Goal: Information Seeking & Learning: Find specific fact

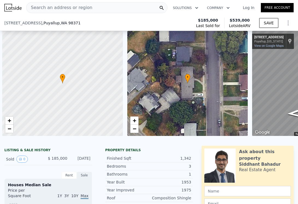
scroll to position [0, 2]
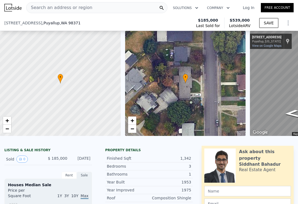
click at [115, 9] on div "Search an address or region" at bounding box center [96, 7] width 141 height 11
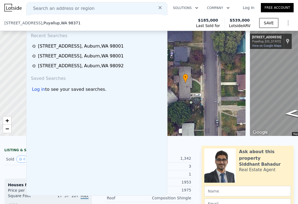
click at [92, 7] on div "Search an address or region" at bounding box center [97, 8] width 136 height 7
click at [68, 7] on span "Search an address or region" at bounding box center [62, 8] width 66 height 7
click at [42, 9] on span "Search an address or region" at bounding box center [62, 8] width 66 height 7
click at [161, 6] on icon at bounding box center [160, 7] width 3 height 3
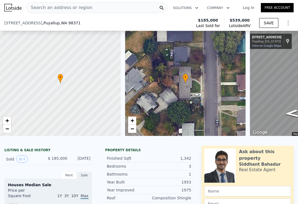
click at [48, 7] on span "Search an address or region" at bounding box center [60, 7] width 66 height 7
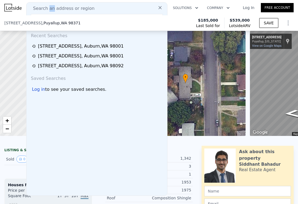
drag, startPoint x: 48, startPoint y: 7, endPoint x: 44, endPoint y: 11, distance: 5.6
click at [44, 11] on span "Search an address or region" at bounding box center [62, 8] width 66 height 7
click at [36, 7] on span "Search an address or region" at bounding box center [62, 8] width 66 height 7
click at [17, 2] on div "Search an address or region Search an address or region Recent Searches 5621 S …" at bounding box center [149, 7] width 290 height 13
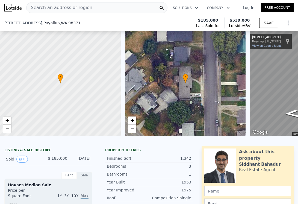
click at [43, 8] on span "Search an address or region" at bounding box center [60, 7] width 66 height 7
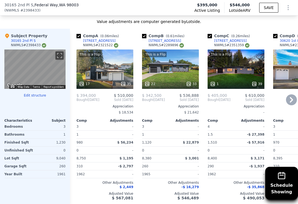
scroll to position [609, 0]
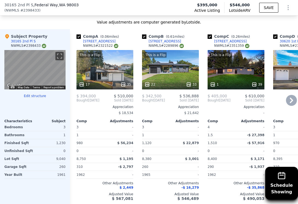
click at [110, 80] on div at bounding box center [105, 85] width 57 height 10
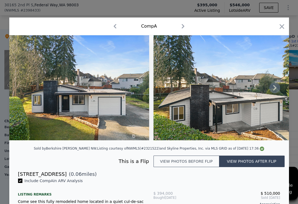
click at [275, 85] on icon at bounding box center [275, 87] width 11 height 11
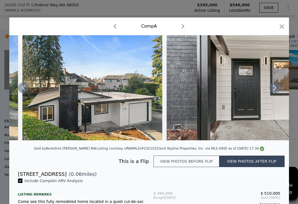
click at [275, 85] on icon at bounding box center [275, 87] width 11 height 11
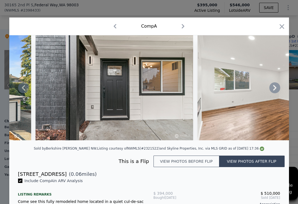
click at [275, 86] on icon at bounding box center [274, 87] width 3 height 5
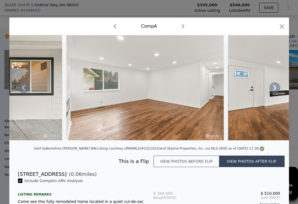
click at [278, 89] on icon at bounding box center [275, 87] width 11 height 11
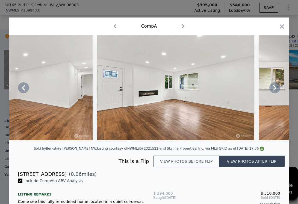
click at [275, 89] on icon at bounding box center [274, 87] width 3 height 5
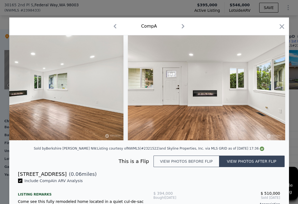
scroll to position [0, 656]
click at [276, 89] on icon at bounding box center [274, 87] width 3 height 5
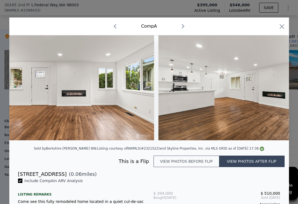
scroll to position [0, 788]
click at [276, 89] on icon at bounding box center [274, 87] width 3 height 5
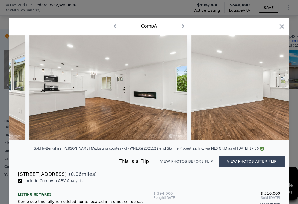
scroll to position [0, 919]
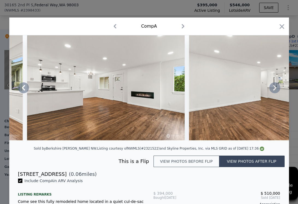
click at [276, 89] on icon at bounding box center [274, 87] width 3 height 5
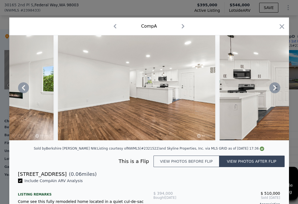
click at [276, 89] on icon at bounding box center [274, 87] width 3 height 5
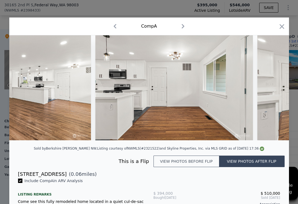
scroll to position [0, 1181]
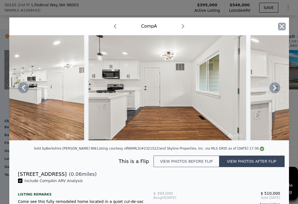
click at [281, 28] on icon "button" at bounding box center [282, 26] width 5 height 5
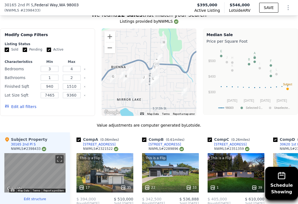
scroll to position [470, 0]
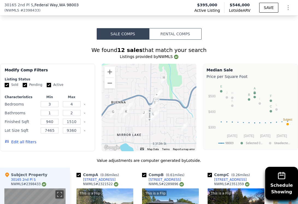
click at [29, 141] on button "Edit all filters" at bounding box center [21, 141] width 32 height 5
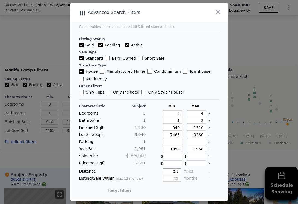
click at [179, 172] on input "0.7" at bounding box center [172, 171] width 18 height 6
type input "1"
click at [179, 130] on input "940" at bounding box center [172, 128] width 19 height 6
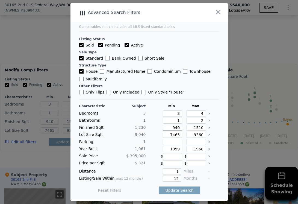
click at [179, 130] on input "940" at bounding box center [172, 128] width 19 height 6
type input "1"
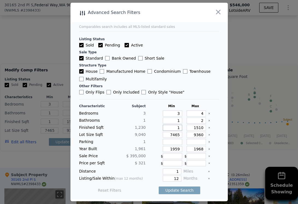
type input "10"
type input "100"
type input "1000"
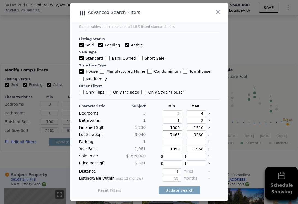
type input "1000"
click at [197, 126] on input "1510" at bounding box center [196, 128] width 19 height 6
type input "110"
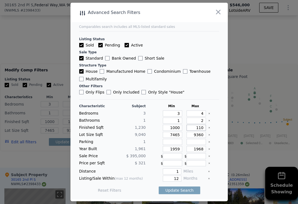
type input "1510"
type input "110"
type input "1410"
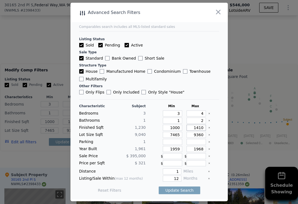
type input "1410"
click at [200, 120] on input "2" at bounding box center [196, 121] width 19 height 6
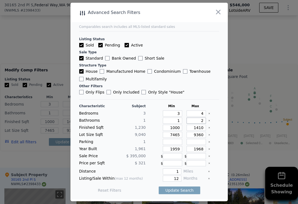
type input "1"
type input "1.5"
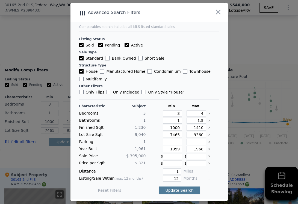
click at [191, 192] on button "Update Search" at bounding box center [179, 191] width 41 height 8
checkbox input "false"
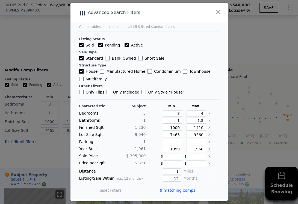
click at [193, 190] on span "9 matching comps" at bounding box center [178, 190] width 36 height 5
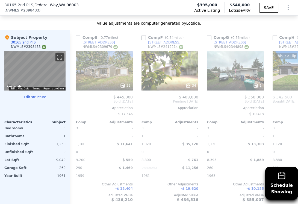
scroll to position [0, 263]
click at [295, 100] on icon at bounding box center [291, 101] width 11 height 11
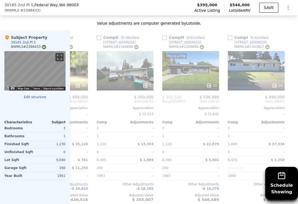
scroll to position [0, 376]
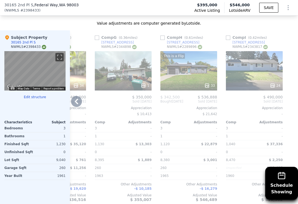
click at [75, 98] on icon at bounding box center [76, 101] width 11 height 11
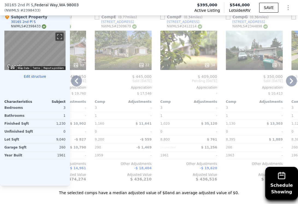
scroll to position [628, 0]
click at [76, 79] on icon at bounding box center [76, 80] width 11 height 11
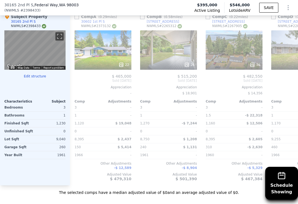
scroll to position [0, 0]
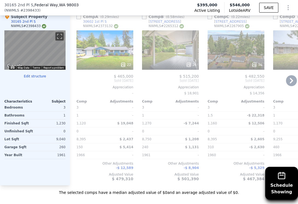
click at [144, 18] on input "checkbox" at bounding box center [144, 17] width 4 height 4
checkbox input "true"
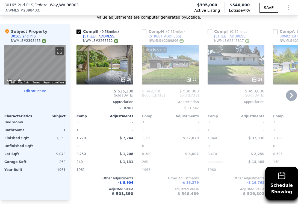
scroll to position [609, 0]
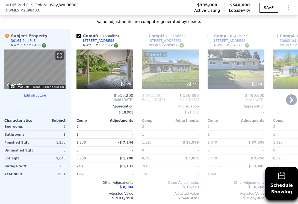
click at [145, 36] on input "checkbox" at bounding box center [144, 36] width 4 height 4
checkbox input "true"
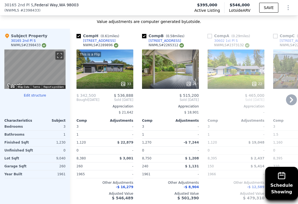
click at [118, 62] on div "This is a Flip 33" at bounding box center [105, 69] width 57 height 39
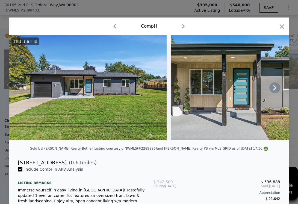
click at [274, 88] on icon at bounding box center [275, 87] width 11 height 11
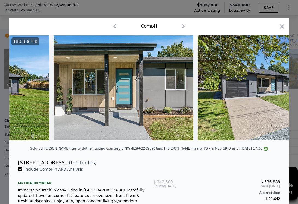
scroll to position [0, 131]
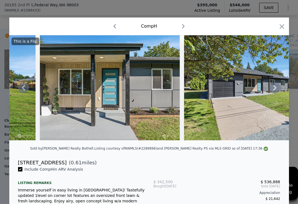
click at [275, 87] on icon at bounding box center [274, 87] width 3 height 5
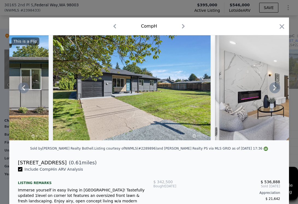
click at [274, 90] on icon at bounding box center [274, 87] width 3 height 5
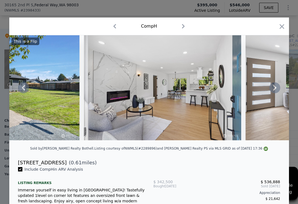
click at [274, 90] on icon at bounding box center [274, 87] width 3 height 5
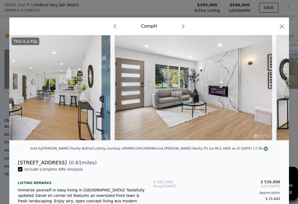
scroll to position [0, 525]
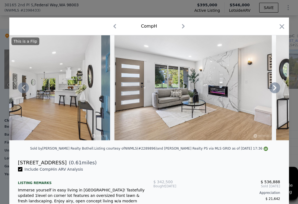
click at [274, 90] on icon at bounding box center [274, 87] width 3 height 5
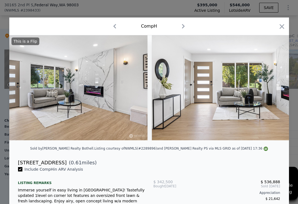
scroll to position [0, 656]
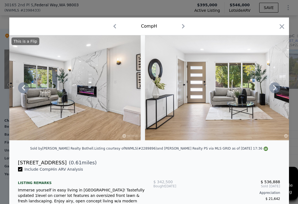
click at [274, 90] on icon at bounding box center [274, 87] width 3 height 5
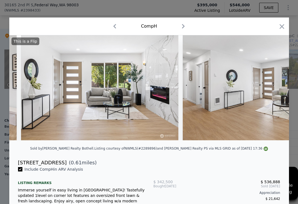
scroll to position [0, 788]
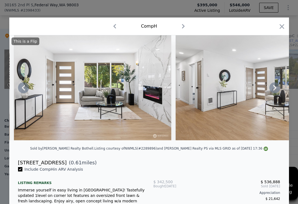
click at [276, 89] on icon at bounding box center [275, 87] width 11 height 11
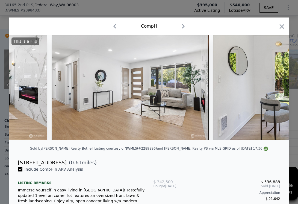
scroll to position [0, 919]
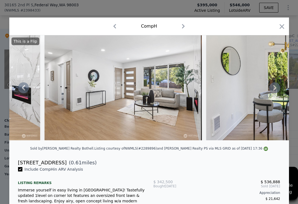
click at [273, 88] on icon at bounding box center [275, 87] width 11 height 11
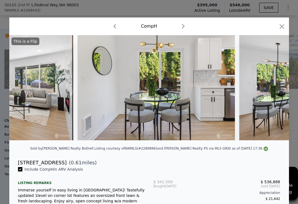
scroll to position [0, 1050]
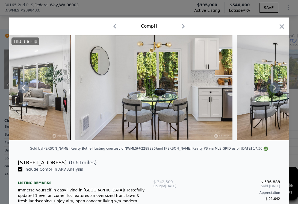
click at [274, 86] on icon at bounding box center [274, 87] width 3 height 5
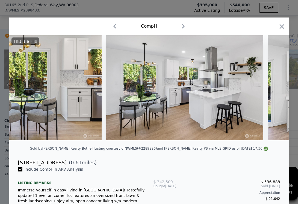
scroll to position [0, 1181]
click at [275, 88] on icon at bounding box center [274, 87] width 3 height 5
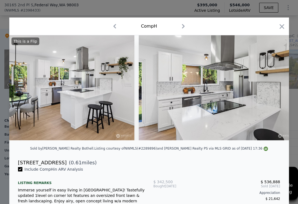
scroll to position [0, 1313]
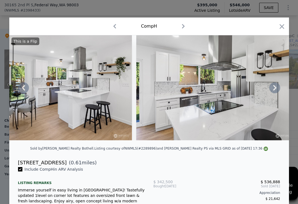
click at [275, 90] on icon at bounding box center [275, 87] width 11 height 11
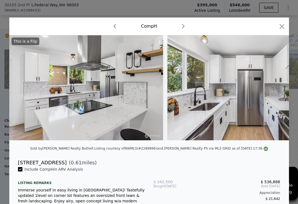
scroll to position [0, 1444]
click at [273, 91] on icon at bounding box center [275, 87] width 11 height 11
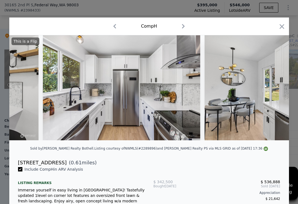
scroll to position [0, 1575]
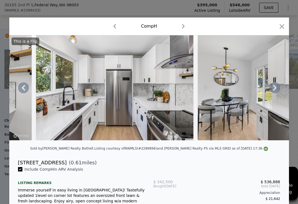
click at [273, 91] on icon at bounding box center [275, 87] width 11 height 11
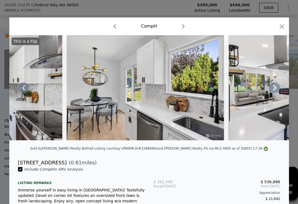
click at [273, 89] on icon at bounding box center [274, 87] width 3 height 5
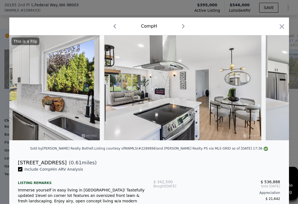
scroll to position [0, 1838]
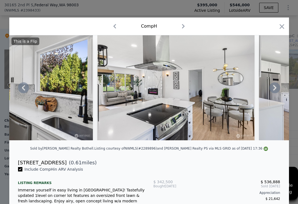
click at [22, 83] on icon at bounding box center [23, 87] width 11 height 11
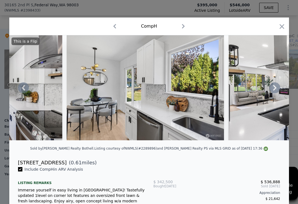
click at [24, 86] on icon at bounding box center [23, 87] width 3 height 5
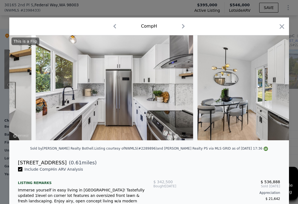
scroll to position [0, 1575]
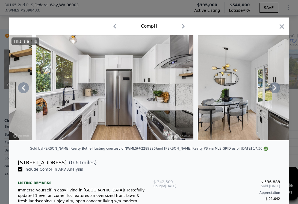
click at [24, 93] on icon at bounding box center [23, 87] width 11 height 11
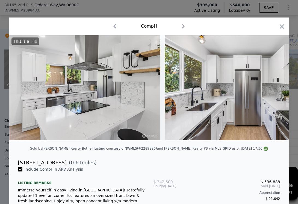
scroll to position [0, 1444]
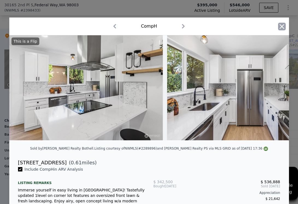
click at [281, 28] on icon "button" at bounding box center [282, 27] width 8 height 8
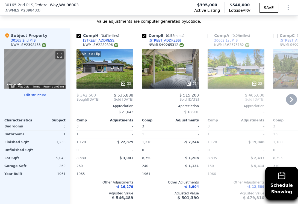
scroll to position [608, 0]
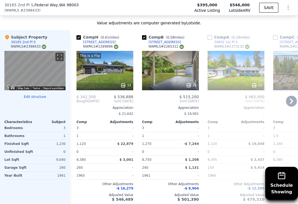
click at [100, 74] on div "This is a Flip 33" at bounding box center [105, 70] width 57 height 39
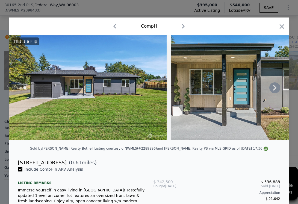
click at [63, 51] on img at bounding box center [88, 87] width 158 height 105
drag, startPoint x: 18, startPoint y: 161, endPoint x: 56, endPoint y: 165, distance: 39.1
click at [56, 165] on div "[STREET_ADDRESS] ( 0.61 miles)" at bounding box center [149, 163] width 271 height 8
copy div "[STREET_ADDRESS]"
click at [285, 24] on icon "button" at bounding box center [282, 27] width 8 height 8
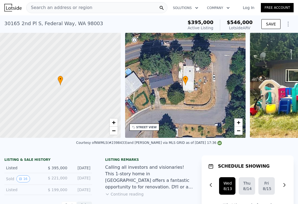
click at [101, 12] on div "Search an address or region" at bounding box center [96, 7] width 141 height 11
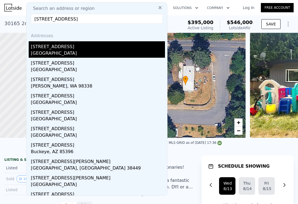
type input "[STREET_ADDRESS]"
click at [118, 56] on div "[GEOGRAPHIC_DATA]" at bounding box center [98, 54] width 134 height 8
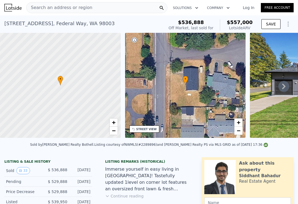
scroll to position [27, 0]
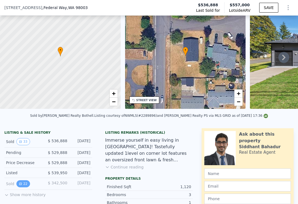
click at [27, 185] on button "22" at bounding box center [22, 183] width 13 height 7
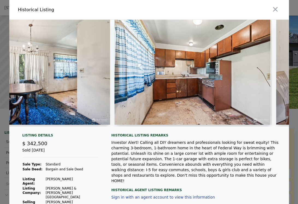
scroll to position [0, 1033]
click at [273, 7] on icon "button" at bounding box center [275, 9] width 5 height 5
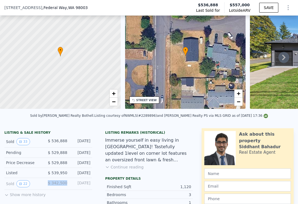
drag, startPoint x: 64, startPoint y: 181, endPoint x: 47, endPoint y: 183, distance: 17.4
click at [48, 183] on span "$ 342,500" at bounding box center [57, 183] width 19 height 4
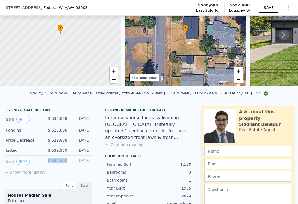
scroll to position [69, 0]
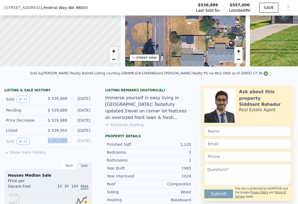
click at [58, 140] on span "$ 342,500" at bounding box center [57, 140] width 19 height 4
drag, startPoint x: 61, startPoint y: 140, endPoint x: 49, endPoint y: 141, distance: 12.0
click at [49, 141] on span "$ 342,500" at bounding box center [57, 140] width 19 height 4
click at [63, 143] on div "$ 342,500" at bounding box center [57, 141] width 19 height 7
drag, startPoint x: 65, startPoint y: 139, endPoint x: 50, endPoint y: 142, distance: 15.5
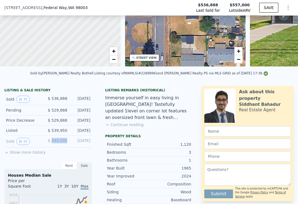
click at [50, 141] on div "Sold 22 $ 342,500 [DATE]" at bounding box center [48, 142] width 88 height 12
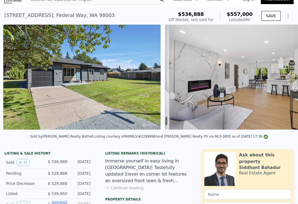
scroll to position [0, 557]
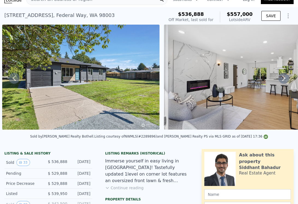
click at [284, 77] on icon at bounding box center [284, 77] width 3 height 5
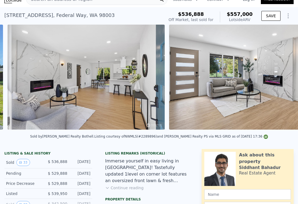
scroll to position [0, 719]
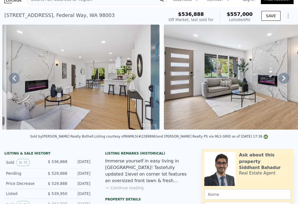
click at [281, 77] on icon at bounding box center [284, 78] width 11 height 11
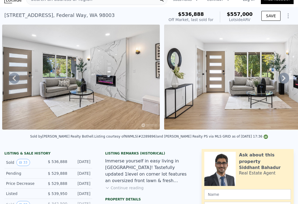
click at [286, 77] on icon at bounding box center [284, 78] width 11 height 11
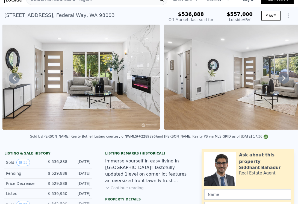
click at [285, 78] on icon at bounding box center [284, 77] width 3 height 5
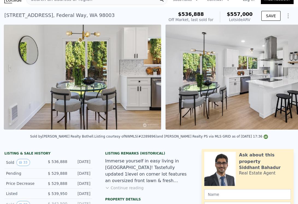
scroll to position [0, 1367]
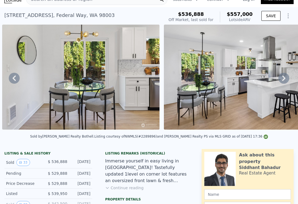
click at [284, 77] on icon at bounding box center [284, 77] width 3 height 5
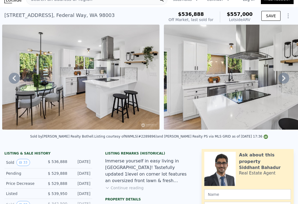
click at [284, 78] on icon at bounding box center [284, 77] width 3 height 5
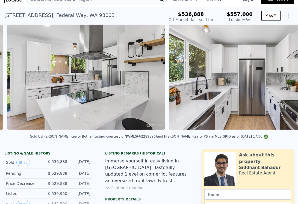
scroll to position [0, 1690]
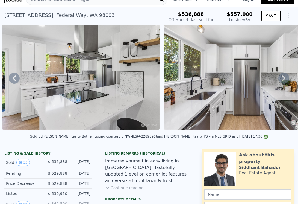
click at [287, 77] on icon at bounding box center [284, 78] width 11 height 11
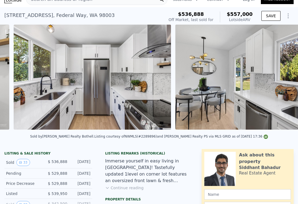
scroll to position [0, 1852]
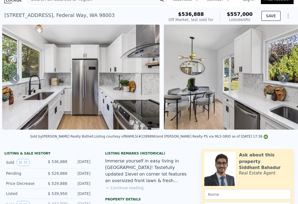
click at [286, 79] on icon at bounding box center [284, 78] width 11 height 11
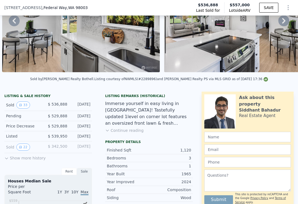
scroll to position [65, 0]
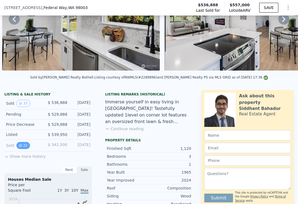
click at [20, 144] on icon "View historical data" at bounding box center [20, 145] width 3 height 3
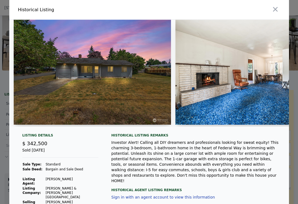
click at [100, 89] on img at bounding box center [93, 72] width 158 height 105
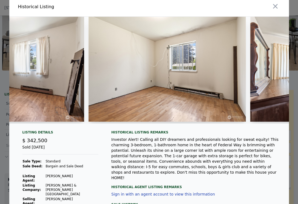
scroll to position [0, 1409]
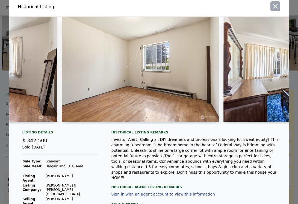
click at [278, 3] on icon "button" at bounding box center [276, 6] width 8 height 8
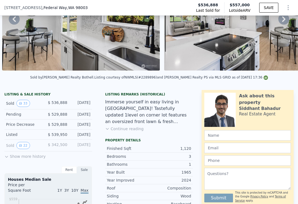
scroll to position [0, 0]
